Goal: Find specific page/section: Find specific page/section

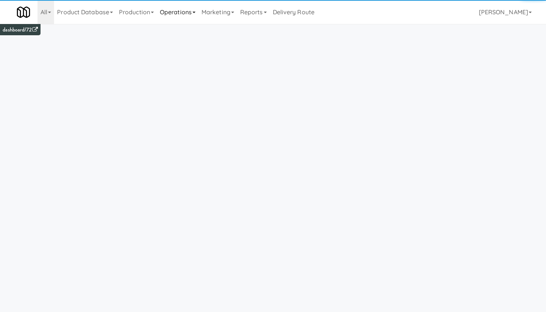
click at [187, 12] on link "Operations" at bounding box center [178, 12] width 42 height 24
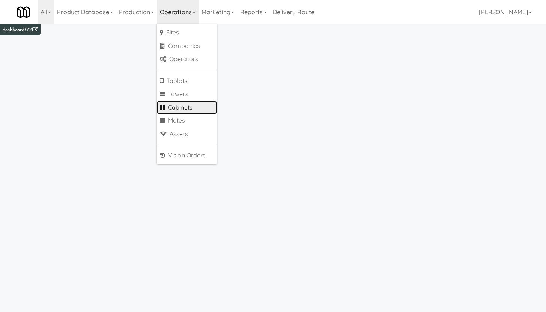
click at [178, 107] on link "Cabinets" at bounding box center [187, 108] width 60 height 14
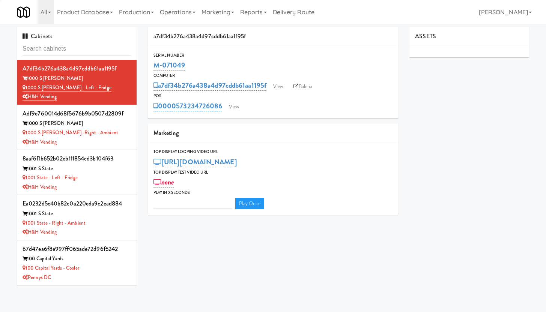
type input "3"
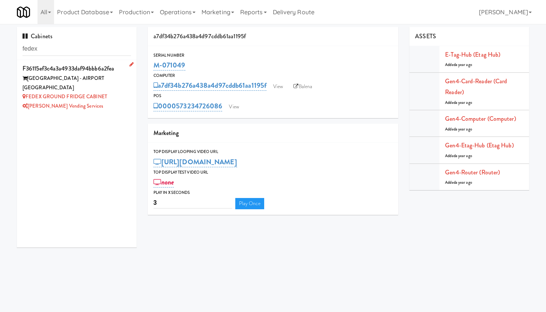
type input "fedex"
click at [107, 86] on div "[GEOGRAPHIC_DATA] - AIRPORT [GEOGRAPHIC_DATA]" at bounding box center [77, 83] width 109 height 18
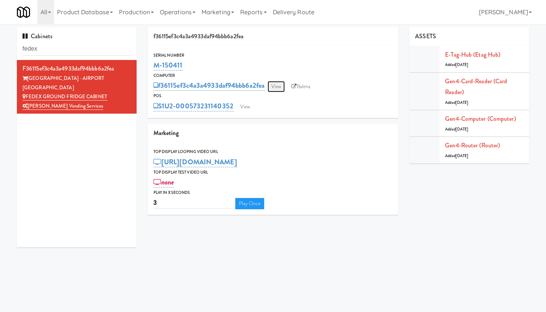
click at [278, 86] on link "View" at bounding box center [276, 86] width 17 height 11
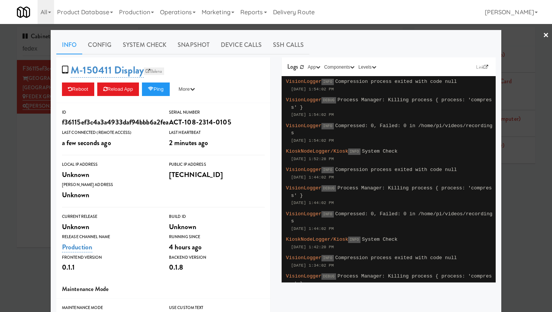
click at [154, 72] on link "Balena" at bounding box center [154, 72] width 20 height 8
